Goal: Transaction & Acquisition: Download file/media

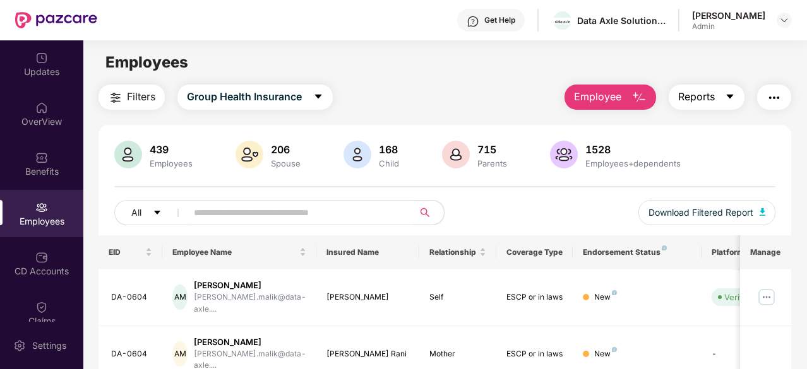
click at [719, 89] on button "Reports" at bounding box center [707, 97] width 76 height 25
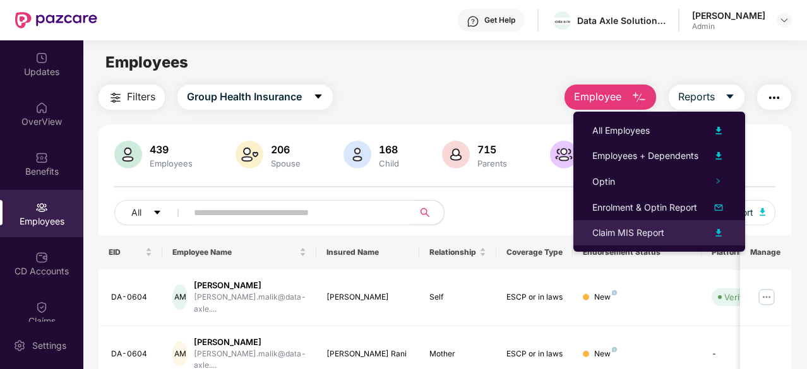
click at [716, 234] on img at bounding box center [718, 232] width 15 height 15
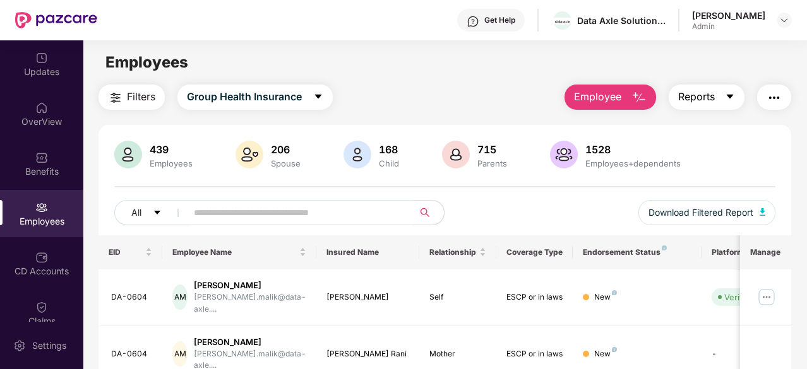
click at [725, 104] on button "Reports" at bounding box center [707, 97] width 76 height 25
click at [773, 100] on img "button" at bounding box center [774, 97] width 15 height 15
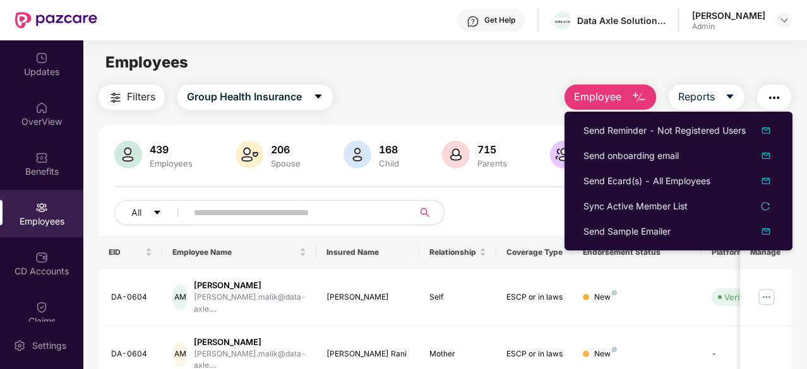
click at [720, 44] on main "Employees Filters Group Health Insurance Employee Reports 439 Employees 206 Spo…" at bounding box center [444, 224] width 723 height 369
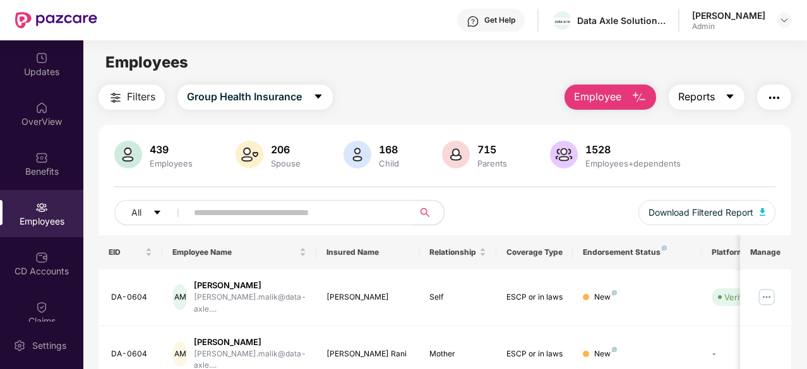
click at [733, 92] on icon "caret-down" at bounding box center [730, 97] width 10 height 10
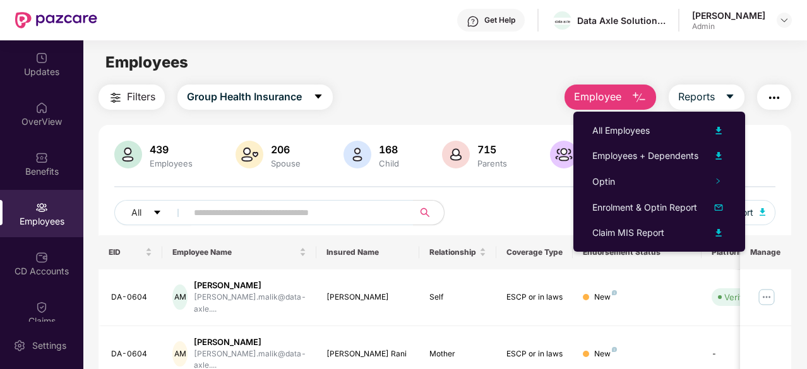
click at [730, 57] on div "Employees" at bounding box center [444, 63] width 723 height 24
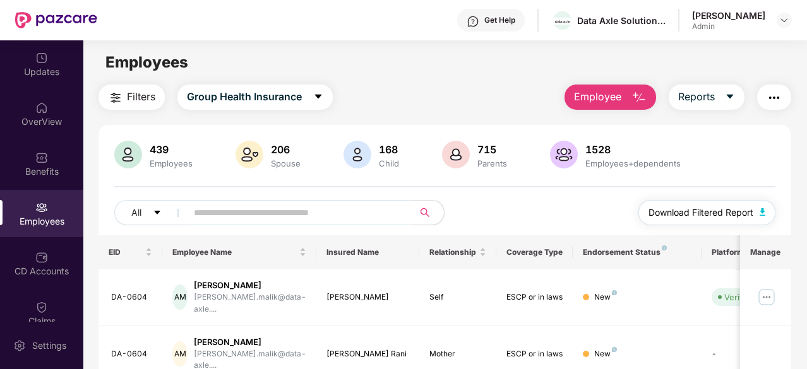
click at [755, 213] on button "Download Filtered Report" at bounding box center [707, 212] width 138 height 25
click at [455, 70] on div "Employees" at bounding box center [444, 63] width 723 height 24
click at [489, 65] on div "Employees" at bounding box center [444, 63] width 723 height 24
click at [359, 30] on div "Get Help Data Axle Solutions Private Limited [PERSON_NAME] Admin" at bounding box center [444, 20] width 695 height 40
click at [731, 102] on span "caret-down" at bounding box center [730, 97] width 10 height 11
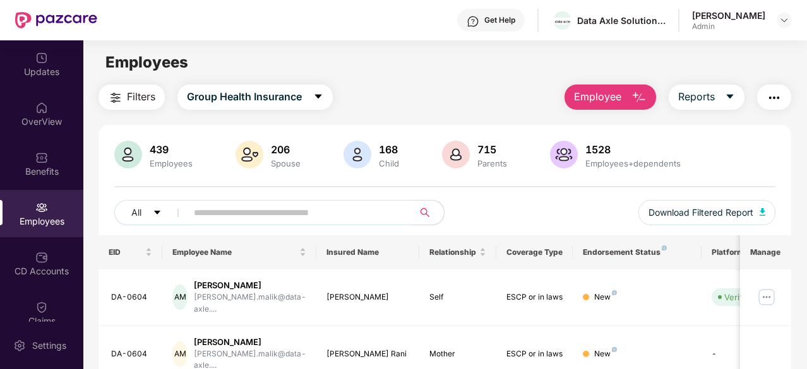
click at [633, 62] on div "Employees" at bounding box center [444, 63] width 723 height 24
click at [766, 209] on img "button" at bounding box center [763, 212] width 6 height 8
click at [763, 212] on img "button" at bounding box center [763, 212] width 6 height 8
click at [474, 73] on div "Employees" at bounding box center [444, 63] width 723 height 24
click at [717, 167] on div "439 Employees 206 Spouse 168 Child 715 Parents 1528 Employees+dependents" at bounding box center [444, 156] width 661 height 30
